Goal: Transaction & Acquisition: Purchase product/service

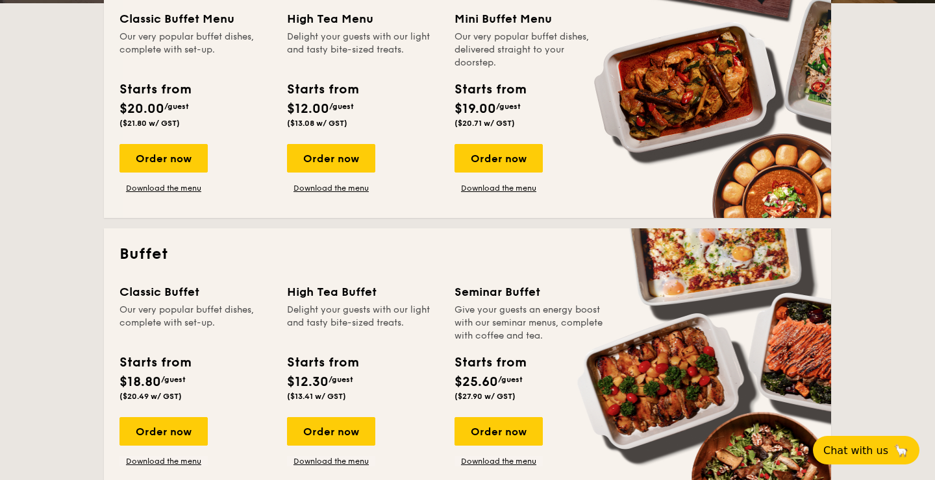
scroll to position [448, 0]
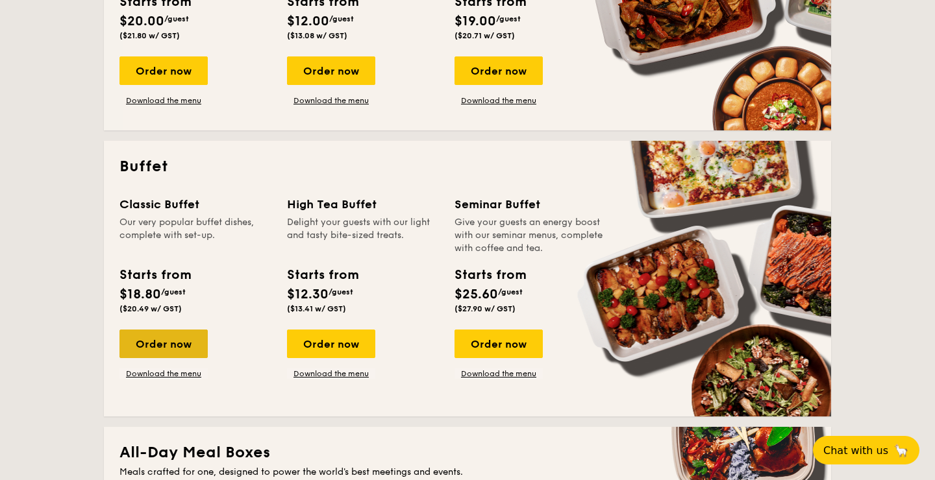
click at [163, 342] on div "Order now" at bounding box center [163, 344] width 88 height 29
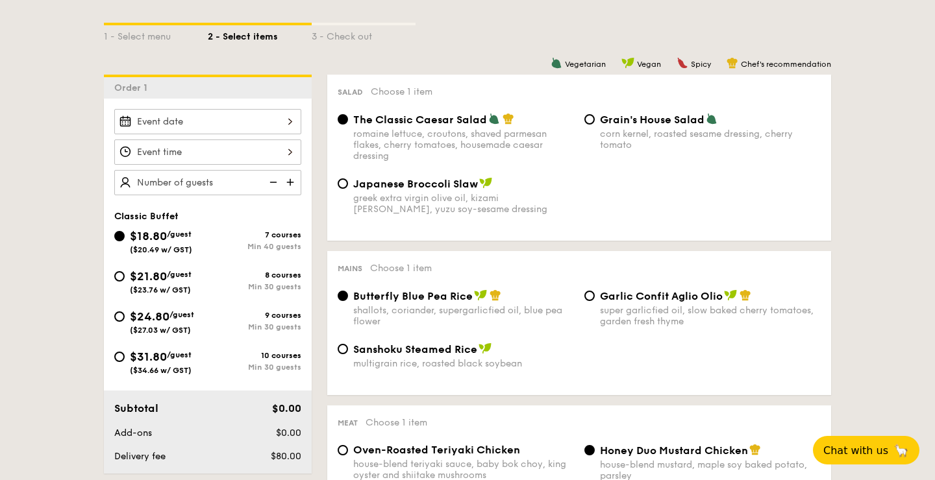
scroll to position [284, 0]
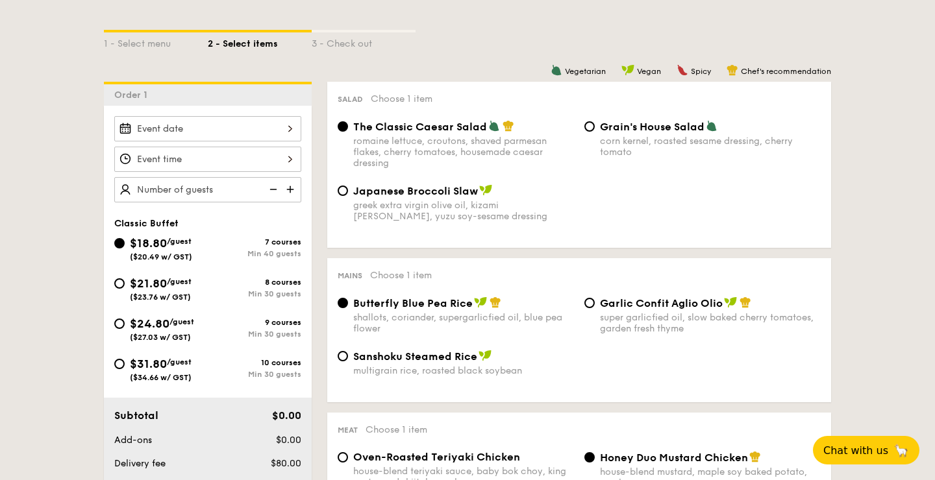
click at [136, 320] on span "$24.80" at bounding box center [150, 324] width 40 height 14
click at [125, 320] on input "$24.80 /guest ($27.03 w/ GST) 9 courses Min 30 guests" at bounding box center [119, 324] width 10 height 10
radio input "true"
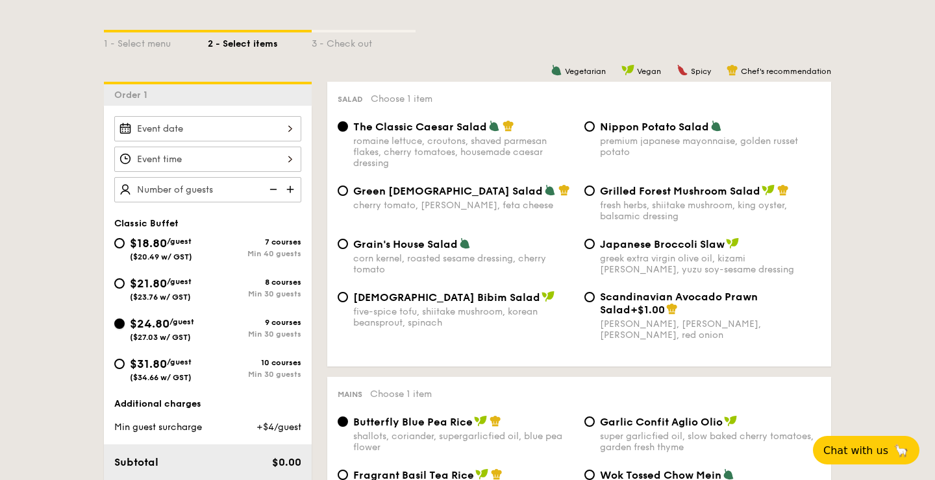
radio input "true"
click at [602, 189] on span "Grilled Forest Mushroom Salad" at bounding box center [680, 191] width 160 height 12
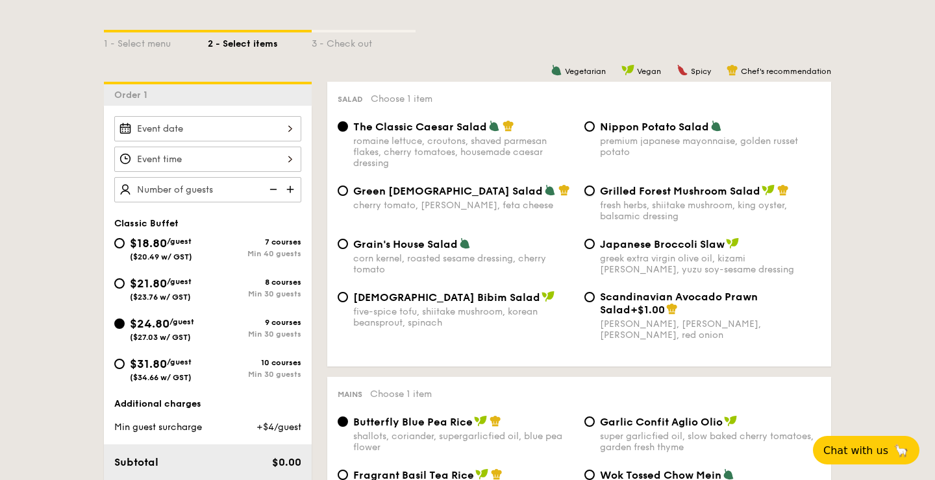
click at [595, 189] on input "Grilled Forest Mushroom Salad fresh herbs, shiitake mushroom, king oyster, bals…" at bounding box center [589, 191] width 10 height 10
radio input "true"
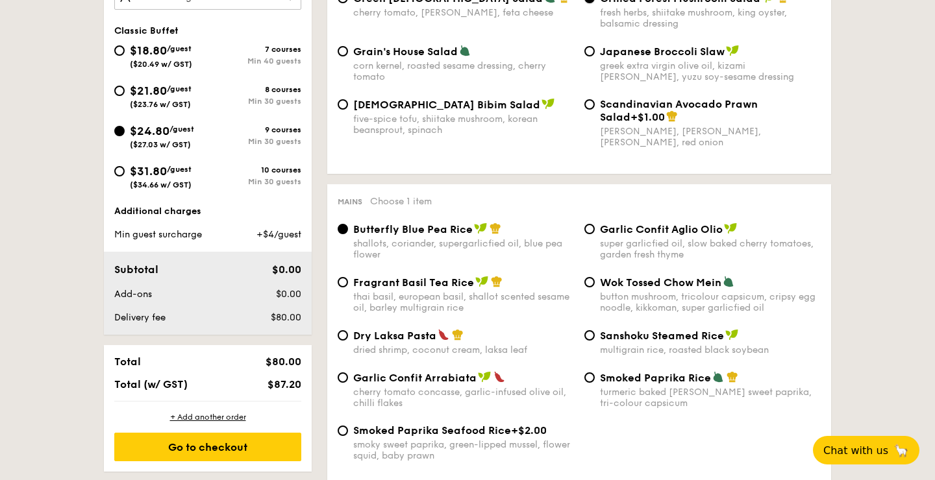
scroll to position [519, 0]
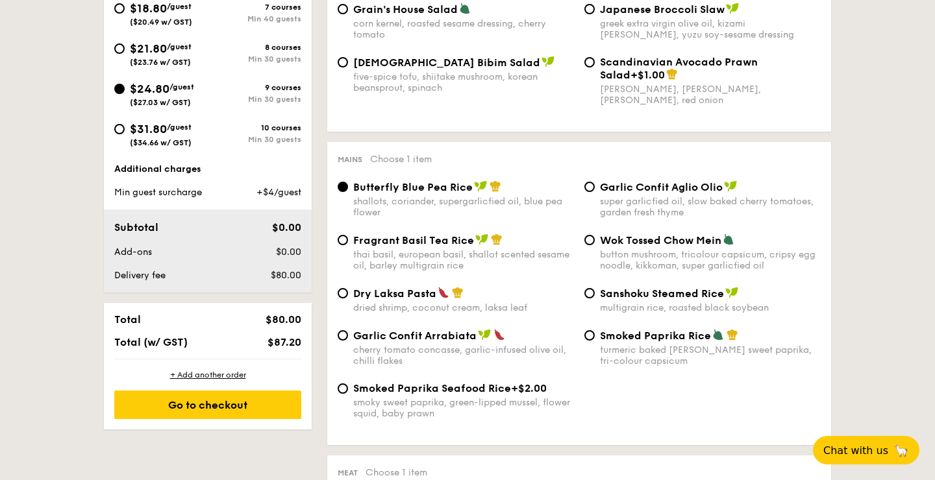
click at [402, 299] on span "Dry Laksa Pasta" at bounding box center [394, 294] width 83 height 12
click at [348, 299] on input "Dry Laksa Pasta dried shrimp, coconut cream, laksa leaf" at bounding box center [343, 293] width 10 height 10
radio input "true"
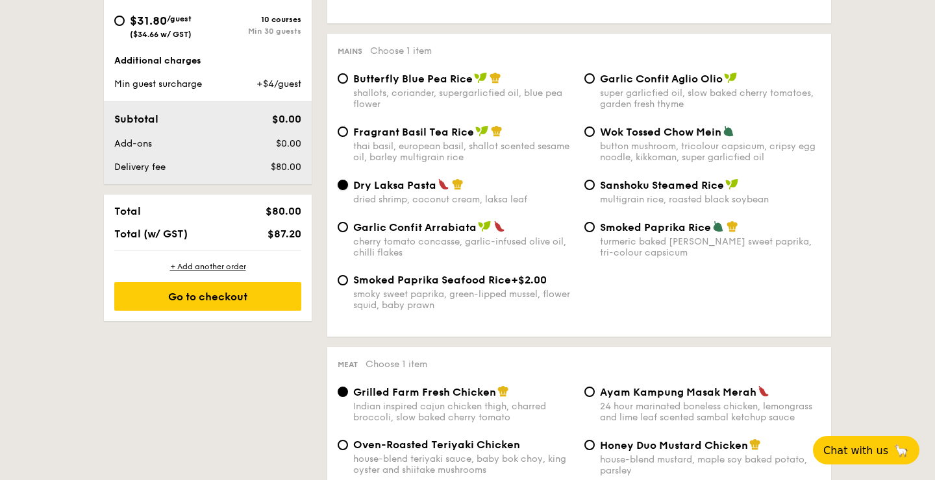
scroll to position [624, 0]
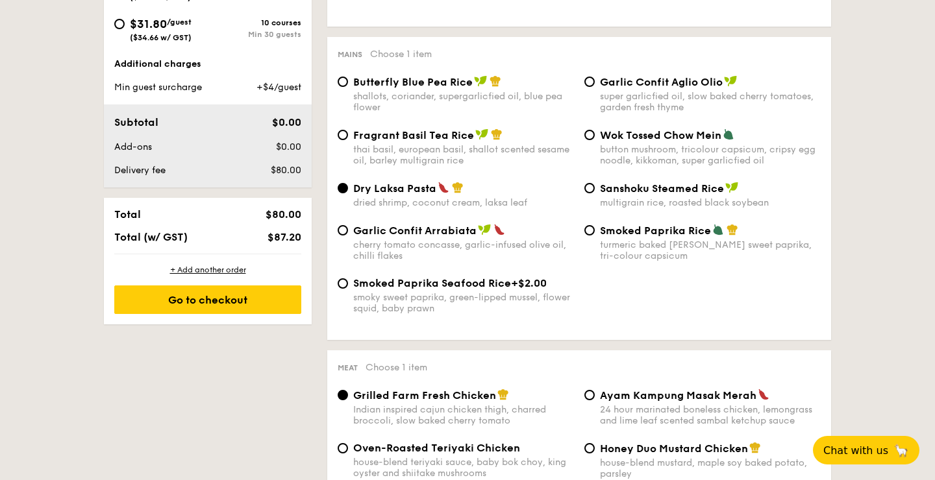
click at [406, 287] on span "Smoked Paprika Seafood Rice" at bounding box center [432, 283] width 158 height 12
click at [348, 287] on input "Smoked Paprika Seafood Rice +$2.00 smoky sweet paprika, green-lipped mussel, fl…" at bounding box center [343, 283] width 10 height 10
radio input "true"
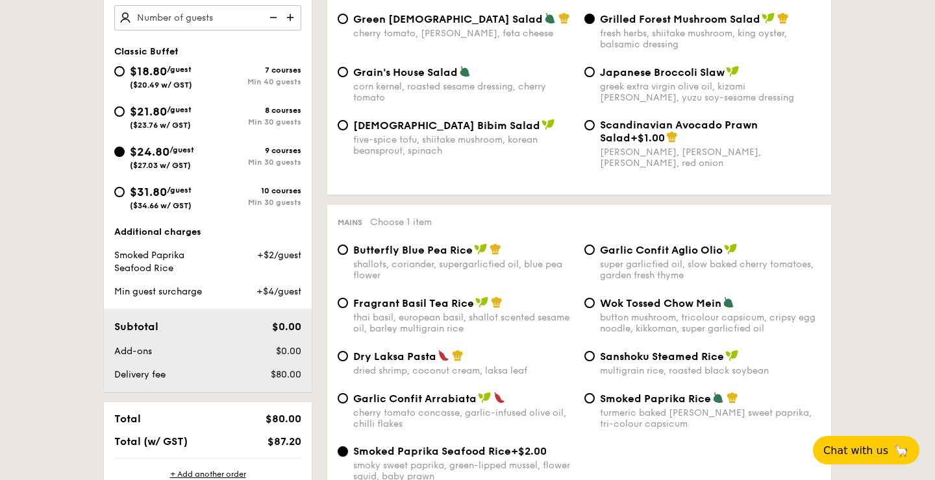
scroll to position [467, 0]
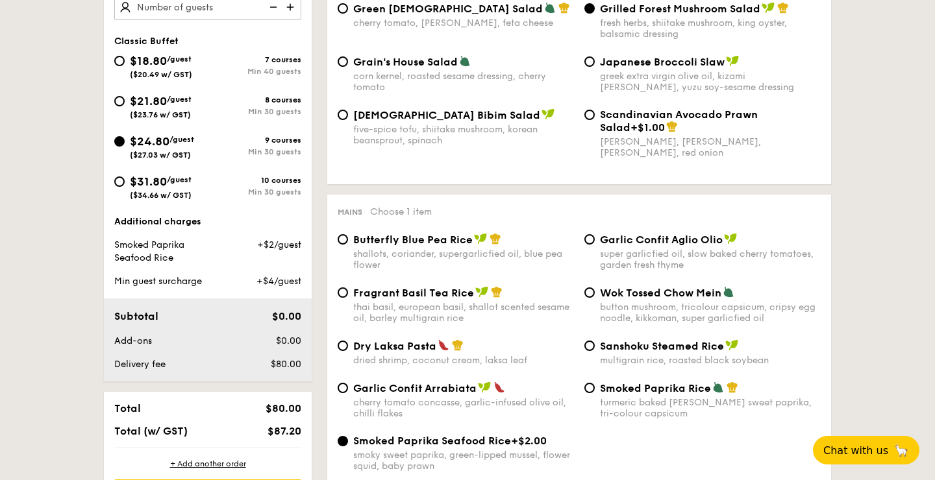
click at [425, 349] on span "Dry Laksa Pasta" at bounding box center [394, 346] width 83 height 12
click at [348, 349] on input "Dry Laksa Pasta dried shrimp, coconut cream, laksa leaf" at bounding box center [343, 346] width 10 height 10
radio input "true"
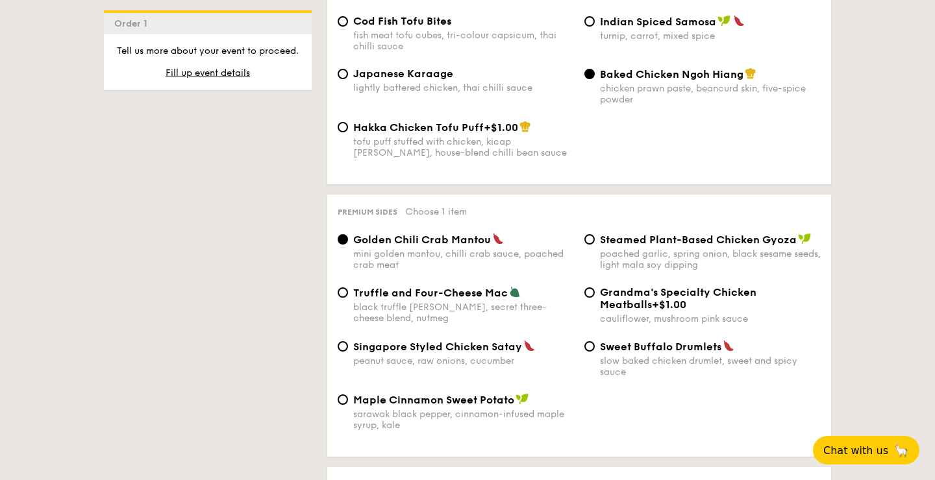
scroll to position [2361, 0]
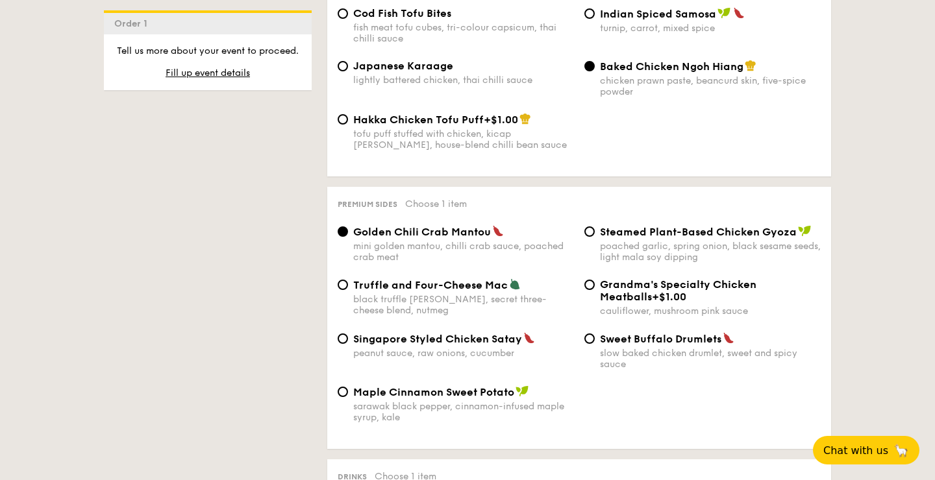
click at [348, 333] on div "Singapore Styled Chicken Satay peanut sauce, raw onions, cucumber" at bounding box center [455, 345] width 247 height 27
click at [342, 339] on input "Singapore Styled Chicken Satay peanut sauce, raw onions, cucumber" at bounding box center [343, 339] width 10 height 10
radio input "true"
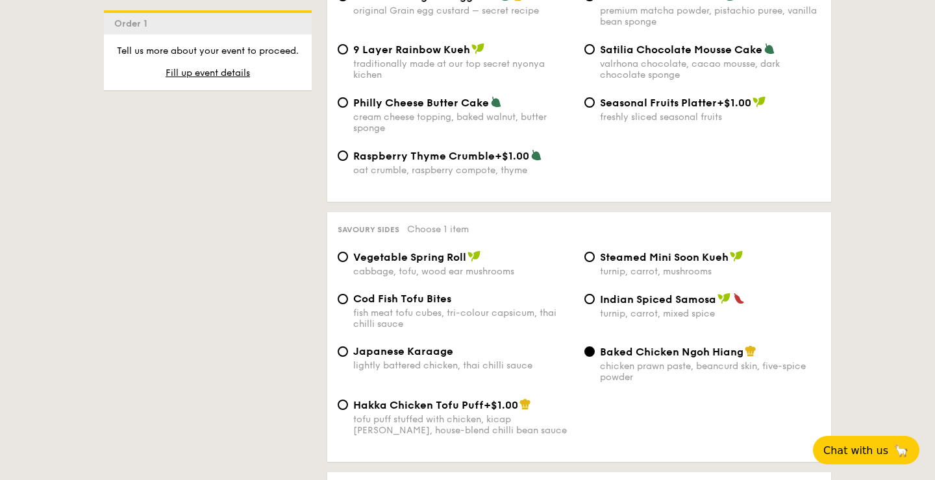
scroll to position [2070, 0]
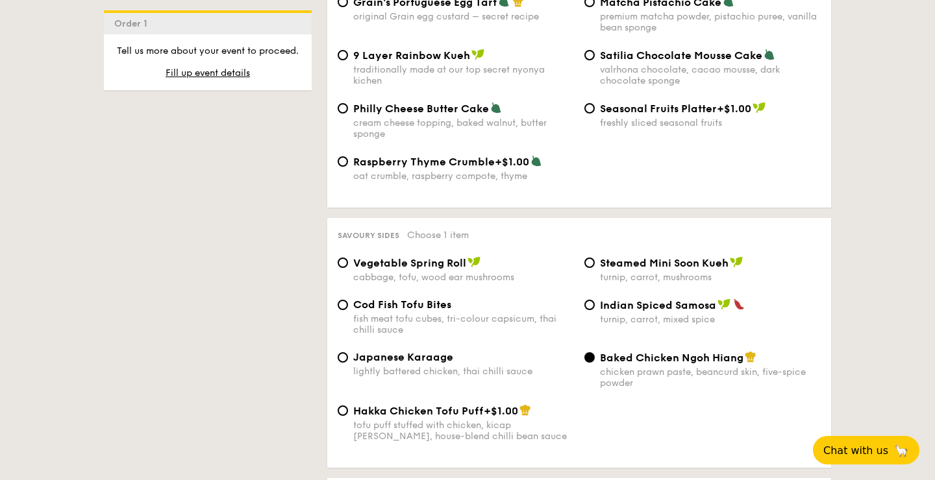
click at [379, 300] on span "Cod Fish Tofu Bites" at bounding box center [402, 305] width 98 height 12
click at [348, 300] on input "Cod Fish Tofu Bites fish meat tofu cubes, tri-colour capsicum, thai chilli sauce" at bounding box center [343, 305] width 10 height 10
radio input "true"
click at [609, 302] on span "Indian Spiced Samosa" at bounding box center [658, 305] width 116 height 12
click at [595, 302] on input "Indian Spiced Samosa turnip, carrot, mixed spice" at bounding box center [589, 305] width 10 height 10
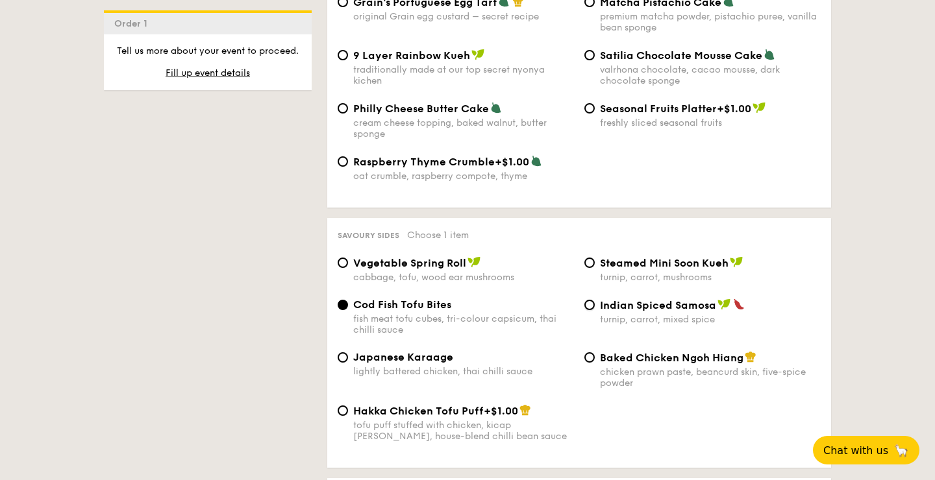
radio input "true"
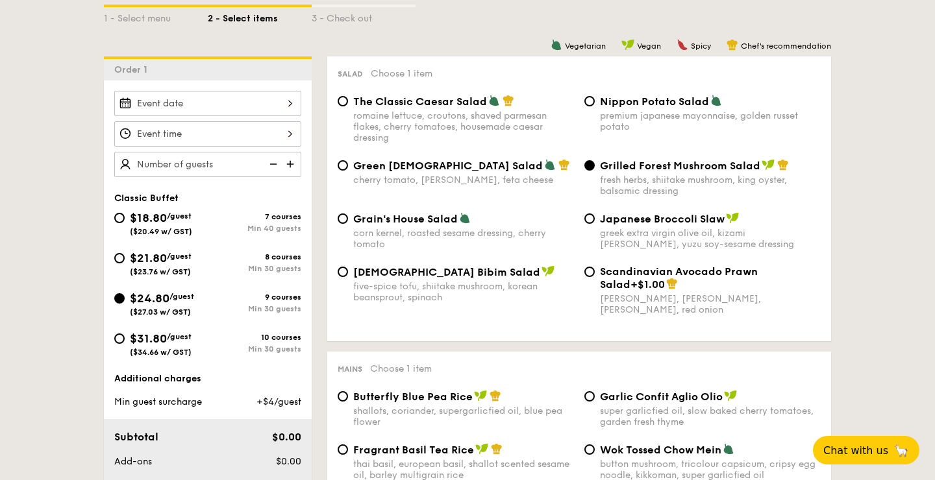
scroll to position [267, 0]
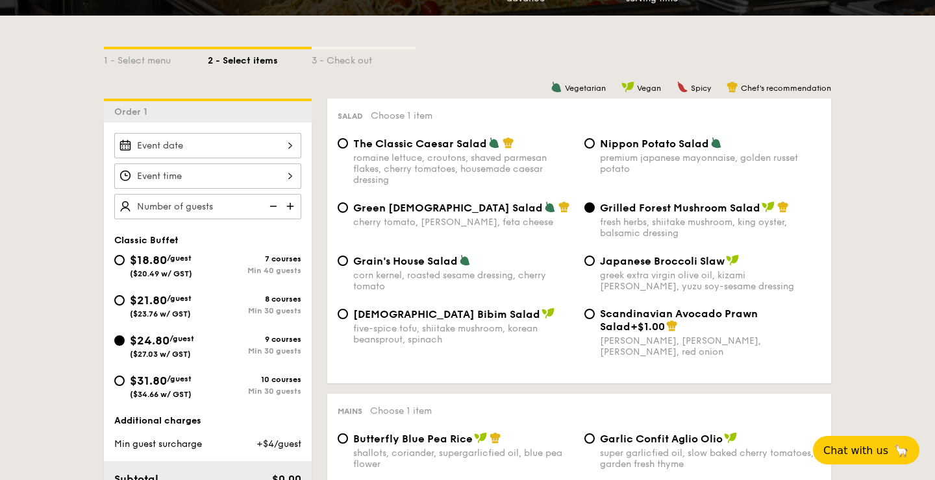
click at [291, 203] on img at bounding box center [291, 206] width 19 height 25
type input "30 guests"
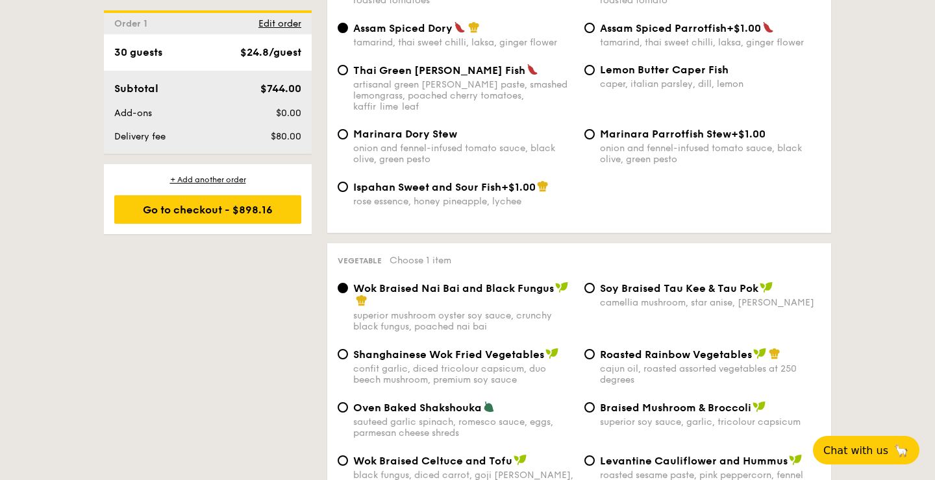
scroll to position [1562, 0]
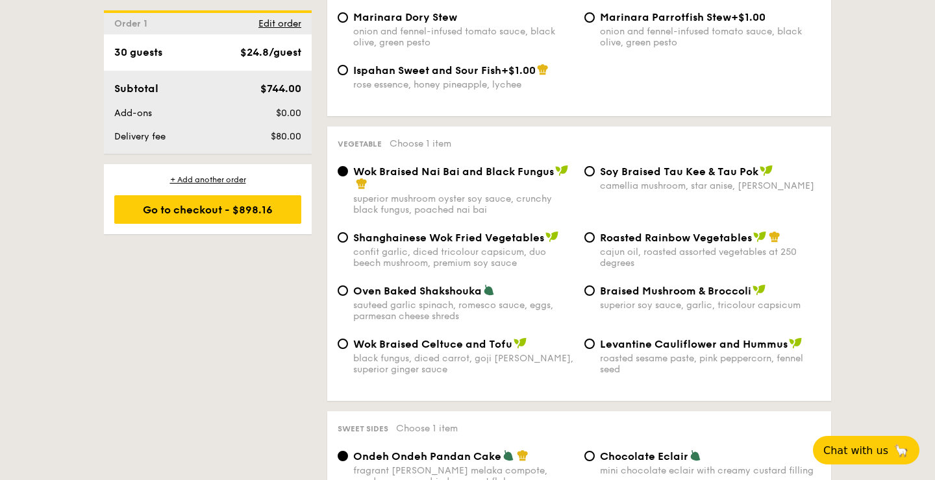
click at [389, 285] on span "Oven Baked Shakshouka" at bounding box center [417, 291] width 129 height 12
click at [348, 286] on input "Oven Baked Shakshouka sauteed garlic spinach, romesco sauce, eggs, parmesan che…" at bounding box center [343, 291] width 10 height 10
radio input "true"
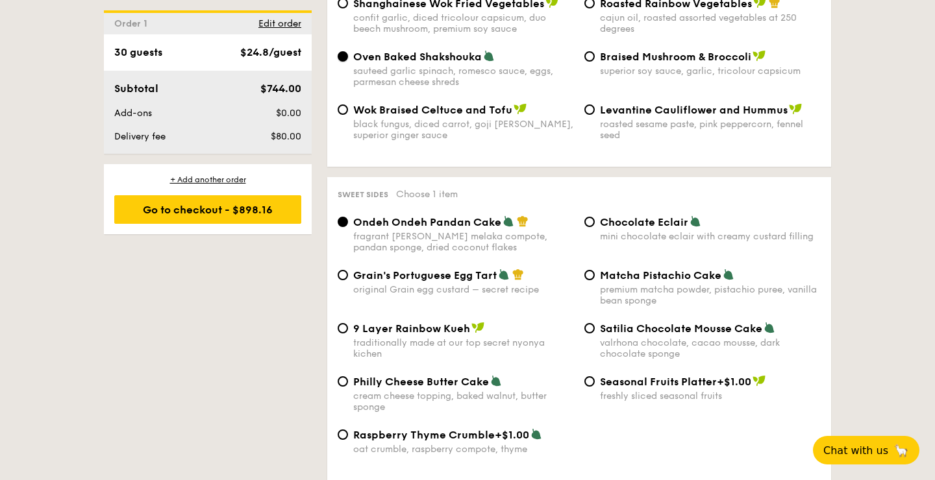
scroll to position [1825, 0]
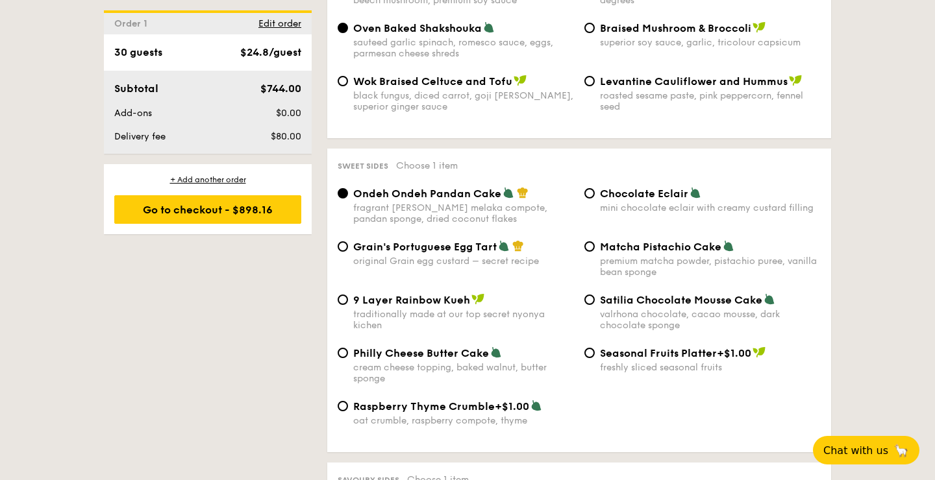
click at [378, 256] on div "original Grain egg custard – secret recipe" at bounding box center [463, 261] width 221 height 11
click at [348, 250] on input "Grain's Portuguese Egg Tart original Grain egg custard – secret recipe" at bounding box center [343, 246] width 10 height 10
radio input "true"
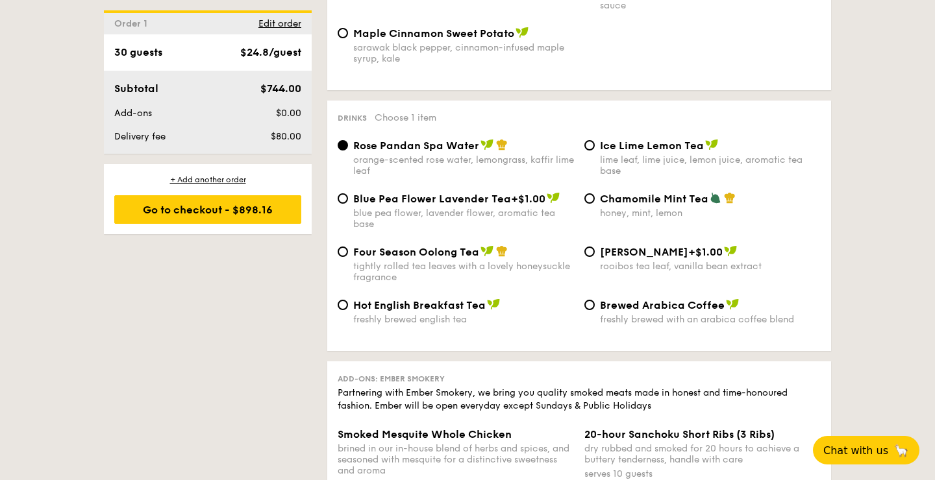
scroll to position [2721, 0]
click at [615, 144] on span "Ice Lime Lemon Tea" at bounding box center [652, 144] width 104 height 12
click at [595, 144] on input "Ice Lime Lemon Tea lime leaf, lime juice, lemon juice, aromatic tea base" at bounding box center [589, 144] width 10 height 10
radio input "true"
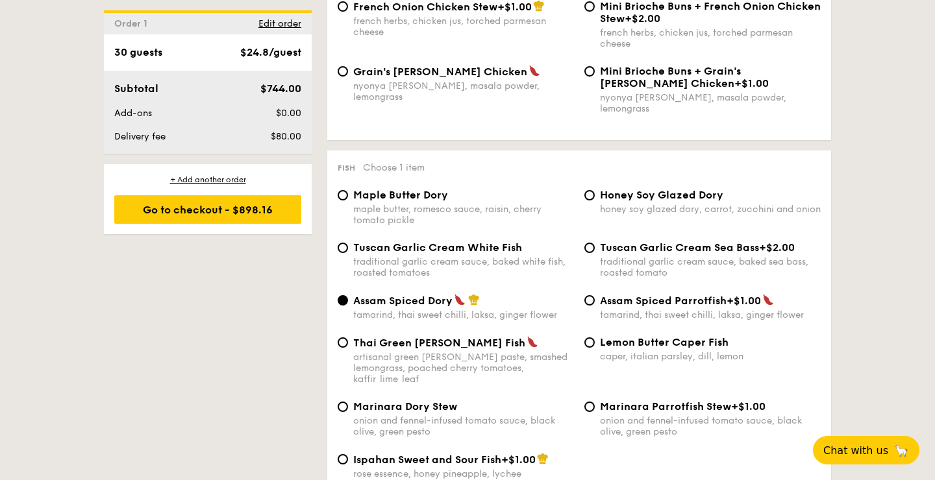
scroll to position [1234, 0]
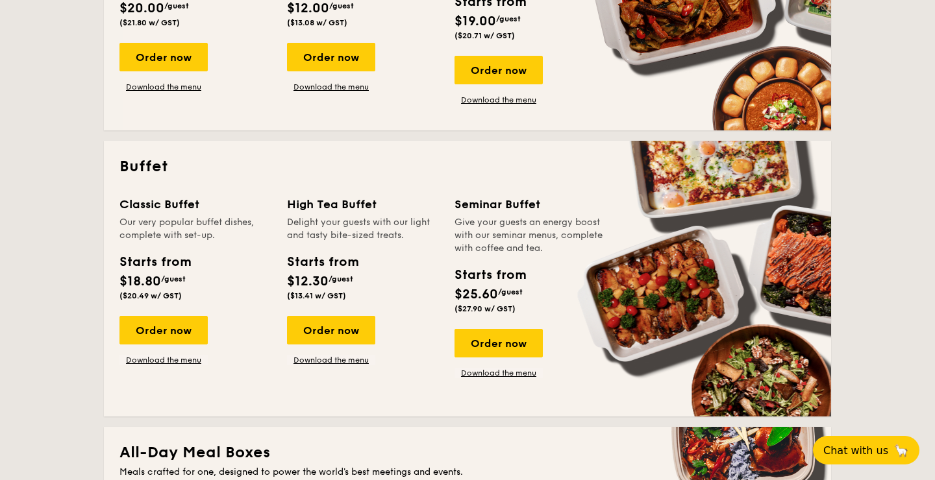
scroll to position [1867, 0]
